Goal: Task Accomplishment & Management: Use online tool/utility

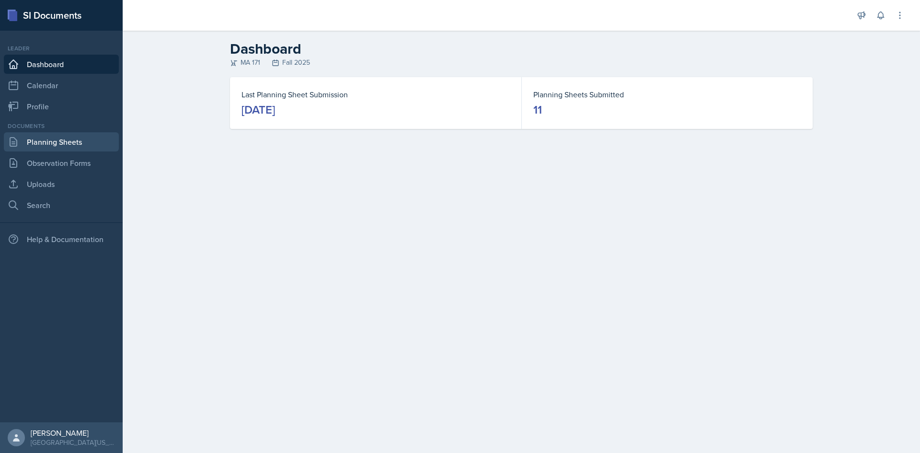
click at [54, 147] on link "Planning Sheets" at bounding box center [61, 141] width 115 height 19
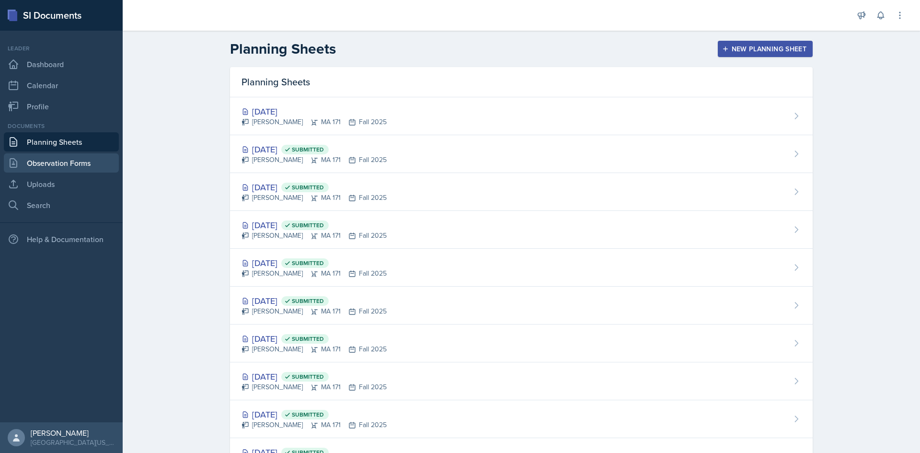
click at [58, 164] on link "Observation Forms" at bounding box center [61, 162] width 115 height 19
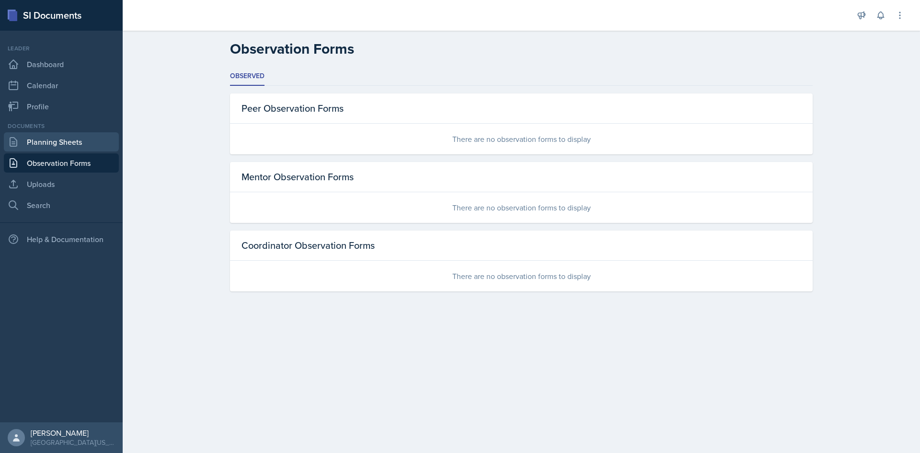
click at [67, 146] on link "Planning Sheets" at bounding box center [61, 141] width 115 height 19
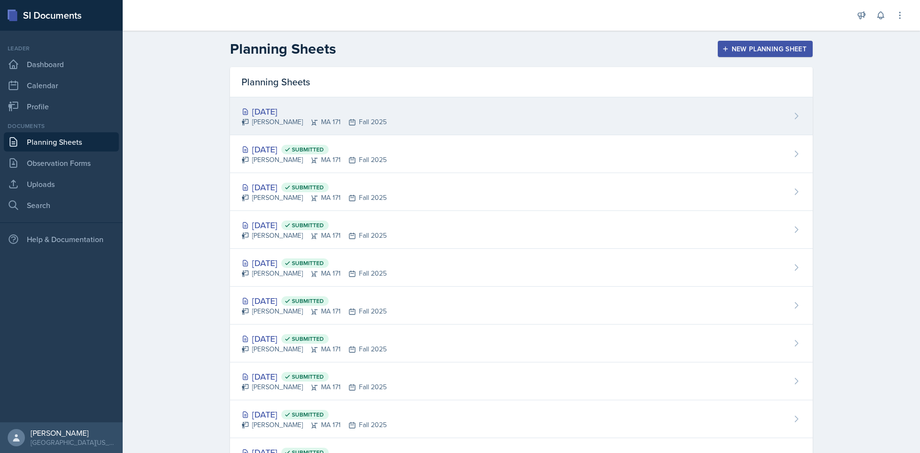
click at [262, 109] on div "[DATE]" at bounding box center [313, 111] width 145 height 13
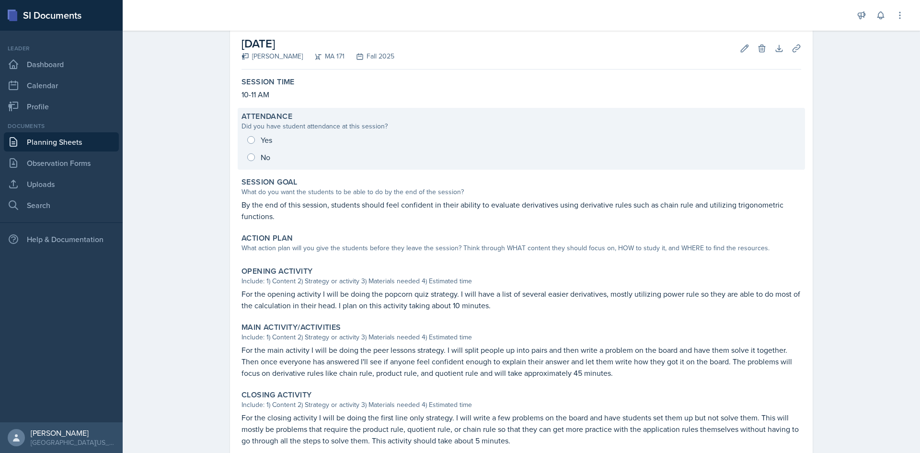
scroll to position [96, 0]
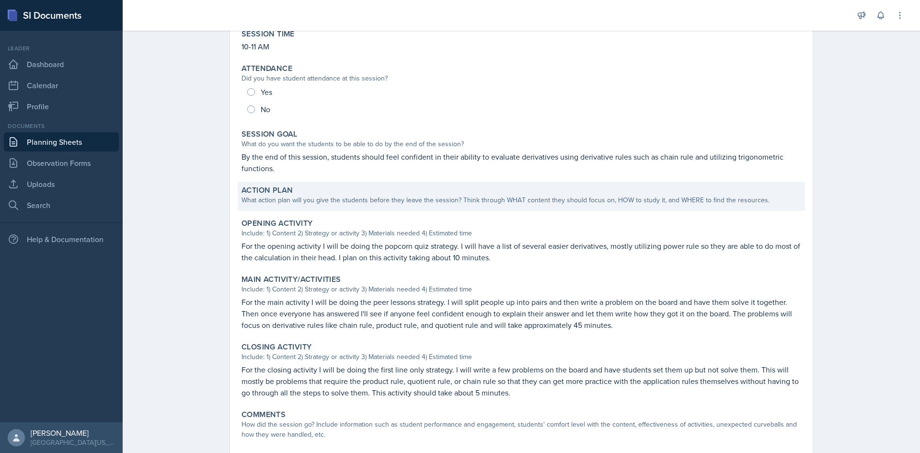
click at [333, 202] on div "What action plan will you give the students before they leave the session? Thin…" at bounding box center [520, 200] width 559 height 10
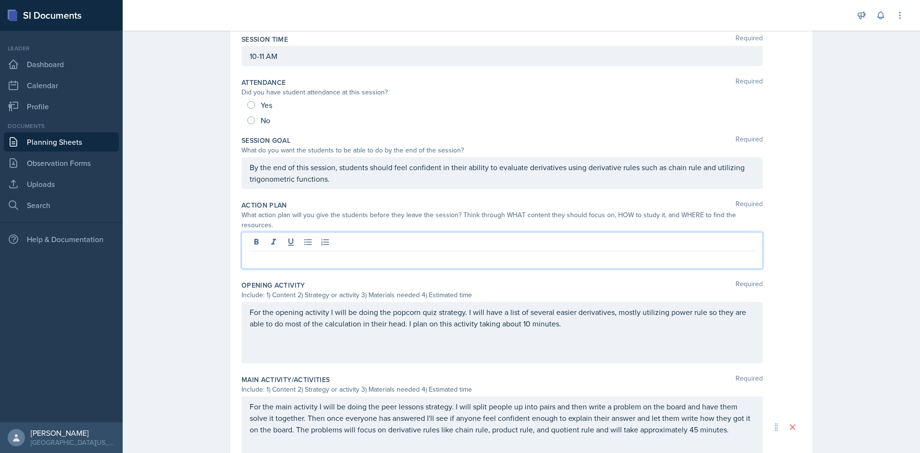
click at [327, 232] on div at bounding box center [501, 250] width 521 height 37
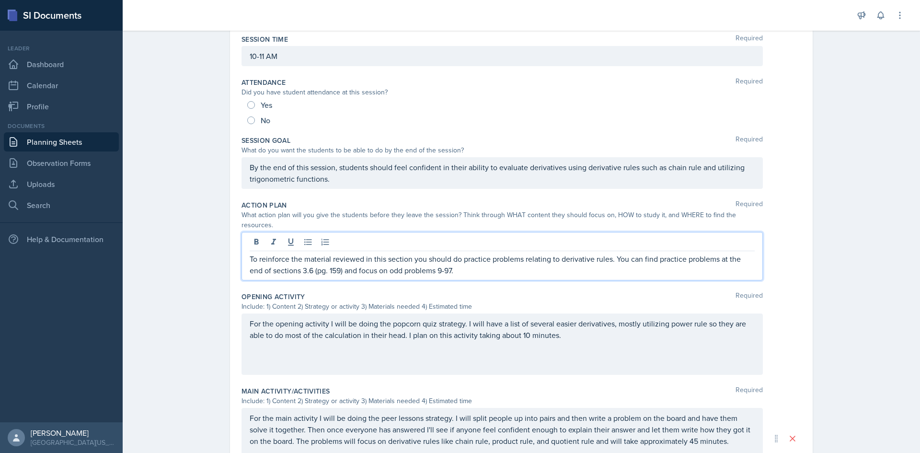
click at [190, 212] on div "Planning Sheets [DATE] Planning Sheet Date [DATE] [DATE] 31 1 2 3 4 5 6 7 8 9 1…" at bounding box center [521, 306] width 797 height 753
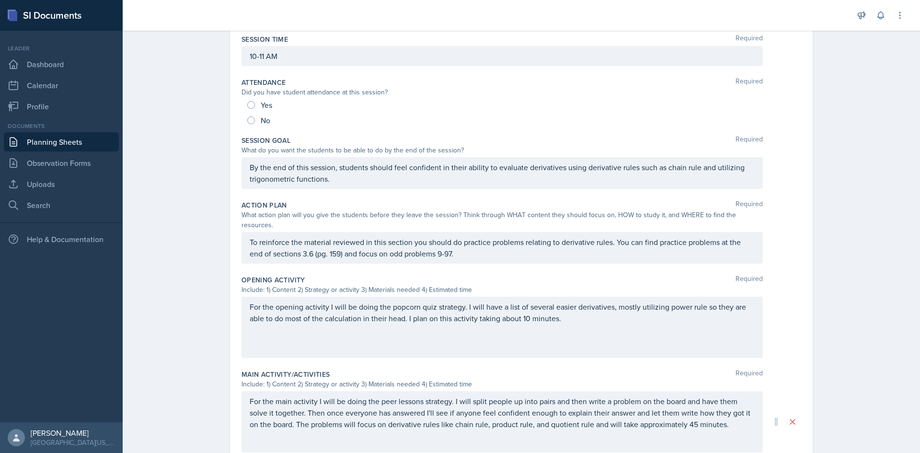
click at [451, 243] on p "To reinforce the material reviewed in this section you should do practice probl…" at bounding box center [502, 247] width 505 height 23
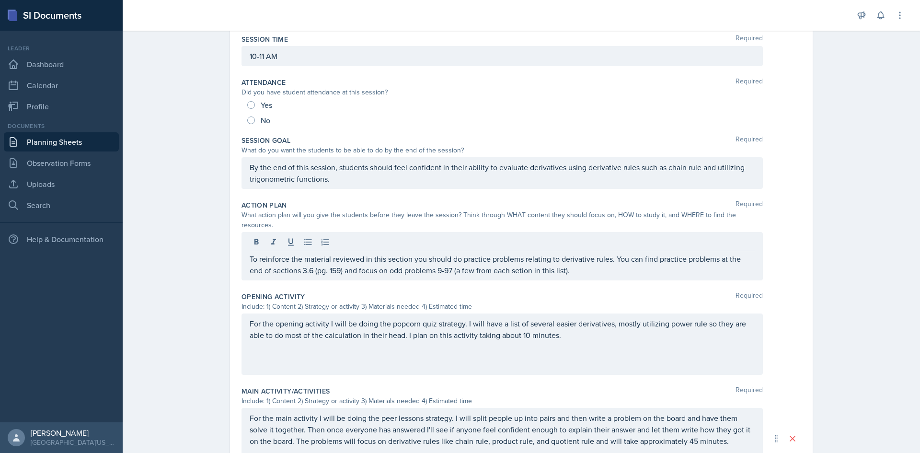
drag, startPoint x: 524, startPoint y: 266, endPoint x: 516, endPoint y: 260, distance: 10.0
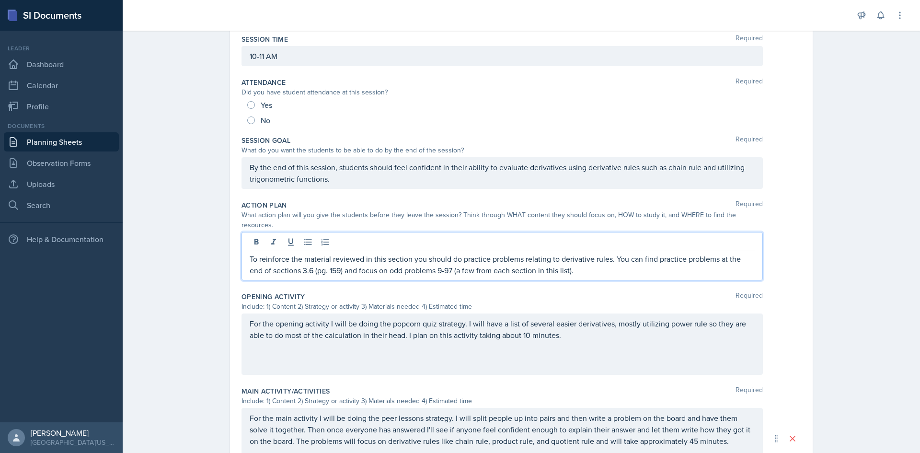
click at [552, 253] on p "To reinforce the material reviewed in this section you should do practice probl…" at bounding box center [502, 264] width 505 height 23
click at [565, 258] on p "To reinforce the material reviewed in this section you should do practice probl…" at bounding box center [502, 264] width 505 height 23
click at [567, 253] on p "To reinforce the material reviewed in this section you should do practice probl…" at bounding box center [502, 264] width 505 height 23
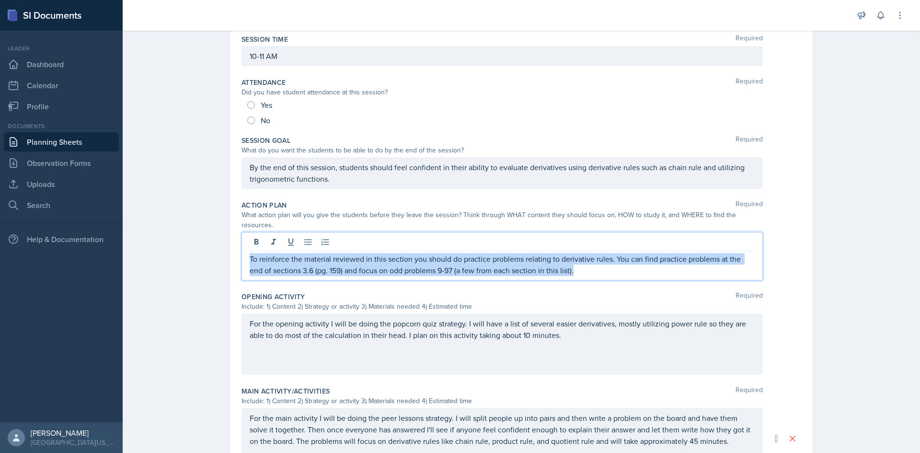
click at [567, 253] on p "To reinforce the material reviewed in this section you should do practice probl…" at bounding box center [502, 264] width 505 height 23
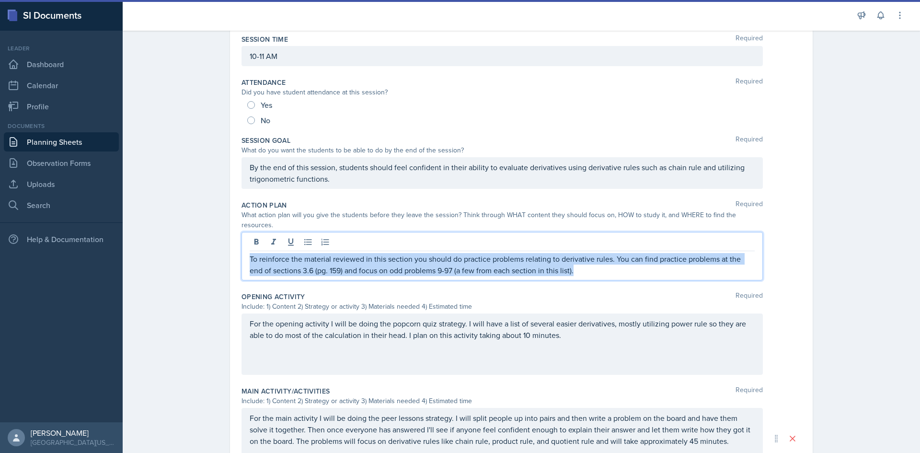
copy p "To reinforce the material reviewed in this section you should do practice probl…"
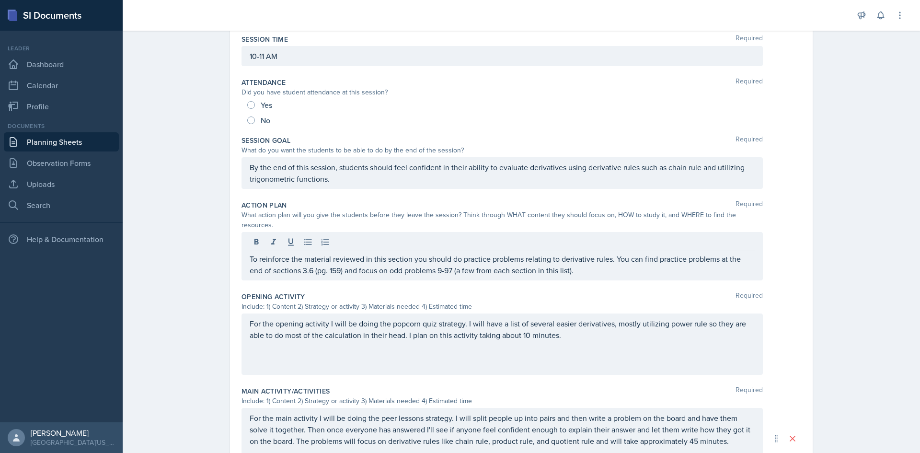
click at [167, 208] on div "Planning Sheets [DATE] Planning Sheet Date [DATE] [DATE] 31 1 2 3 4 5 6 7 8 9 1…" at bounding box center [521, 306] width 797 height 753
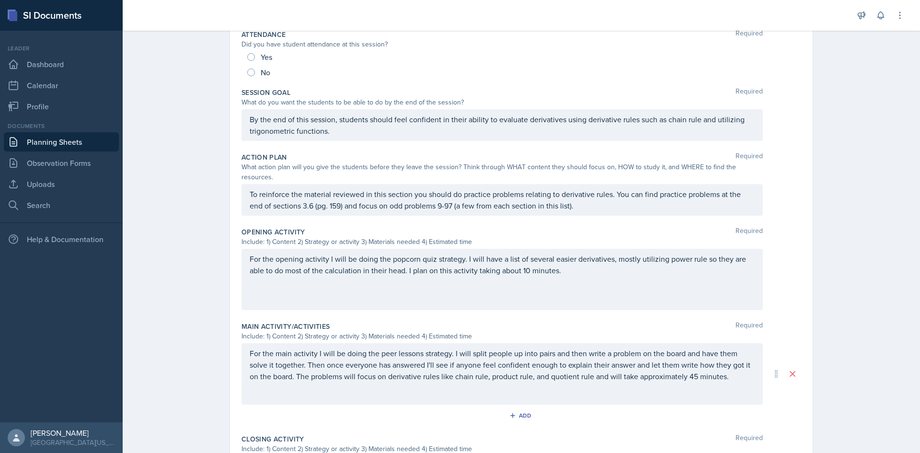
scroll to position [0, 0]
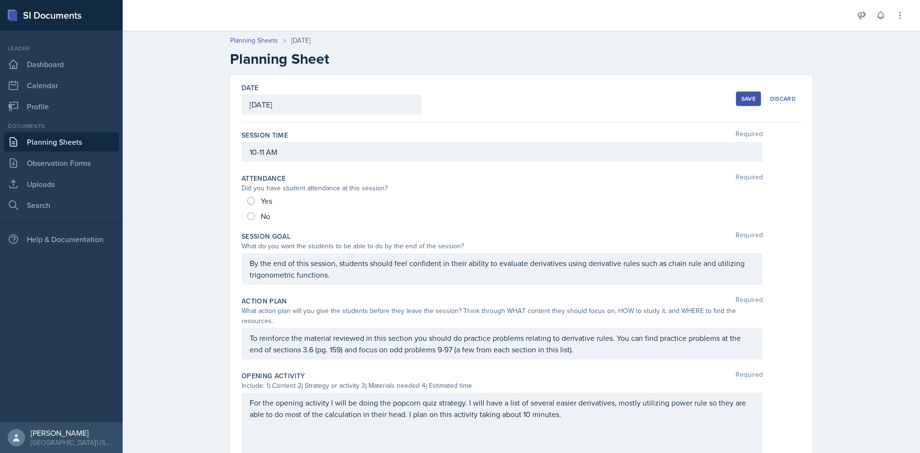
click at [745, 102] on button "Save" at bounding box center [748, 98] width 25 height 14
